Goal: Task Accomplishment & Management: Use online tool/utility

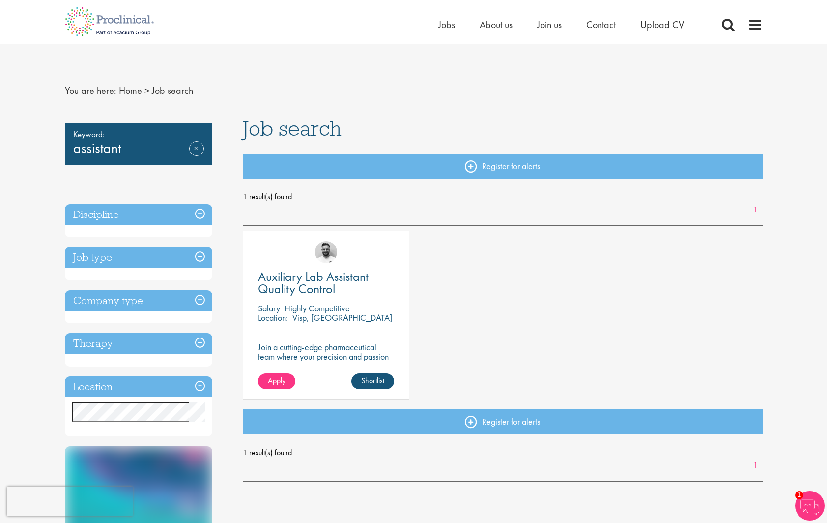
scroll to position [4, 0]
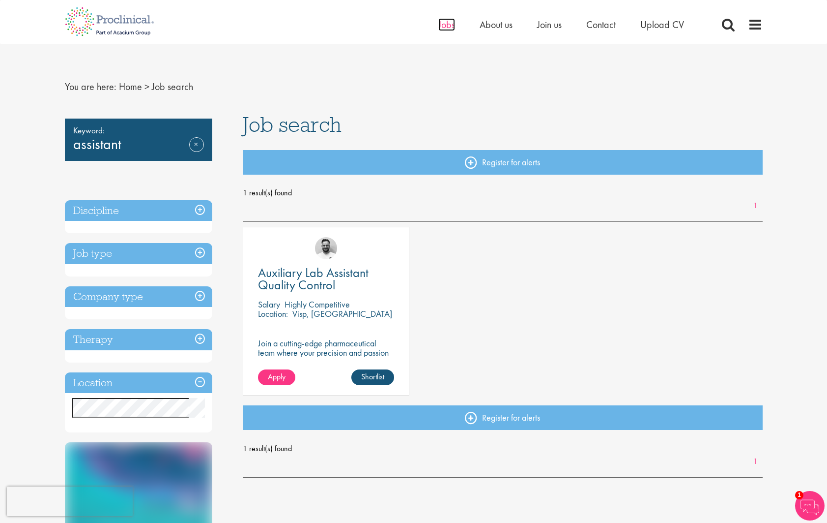
click at [450, 27] on span "Jobs" at bounding box center [447, 24] width 17 height 13
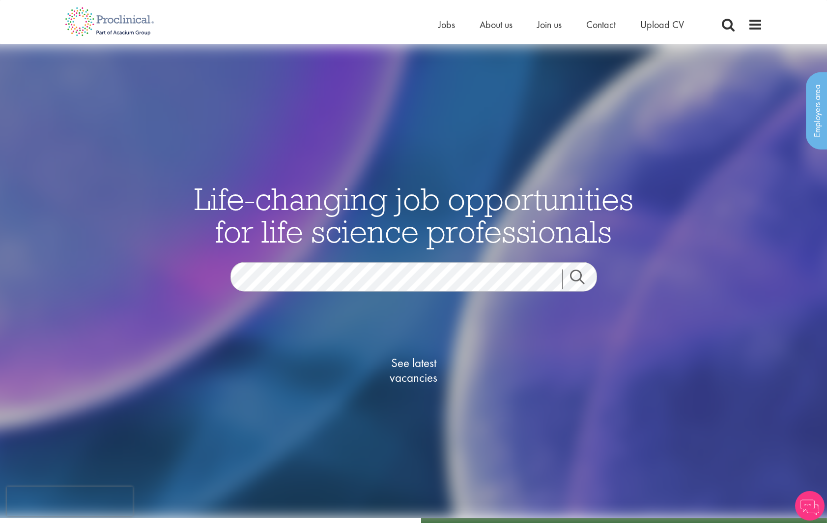
click at [423, 358] on span "See latest vacancies" at bounding box center [414, 369] width 98 height 29
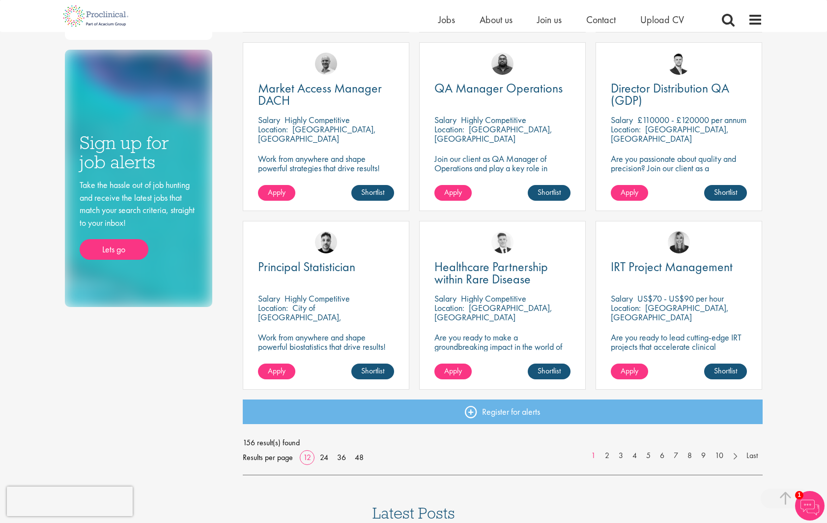
scroll to position [556, 0]
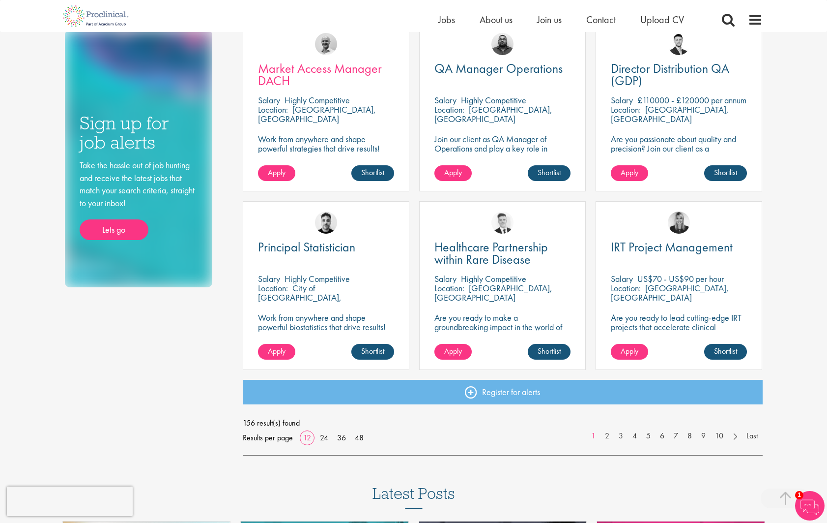
click at [281, 69] on span "Market Access Manager DACH" at bounding box center [320, 74] width 124 height 29
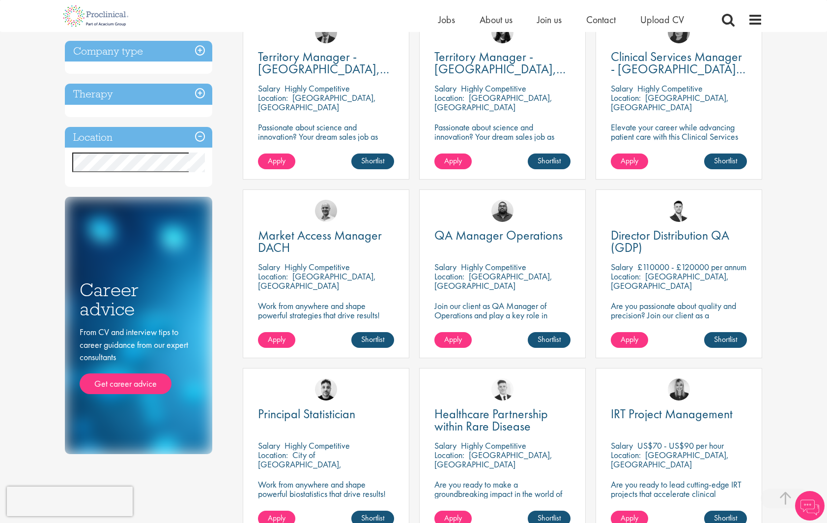
scroll to position [385, 0]
